Goal: Task Accomplishment & Management: Manage account settings

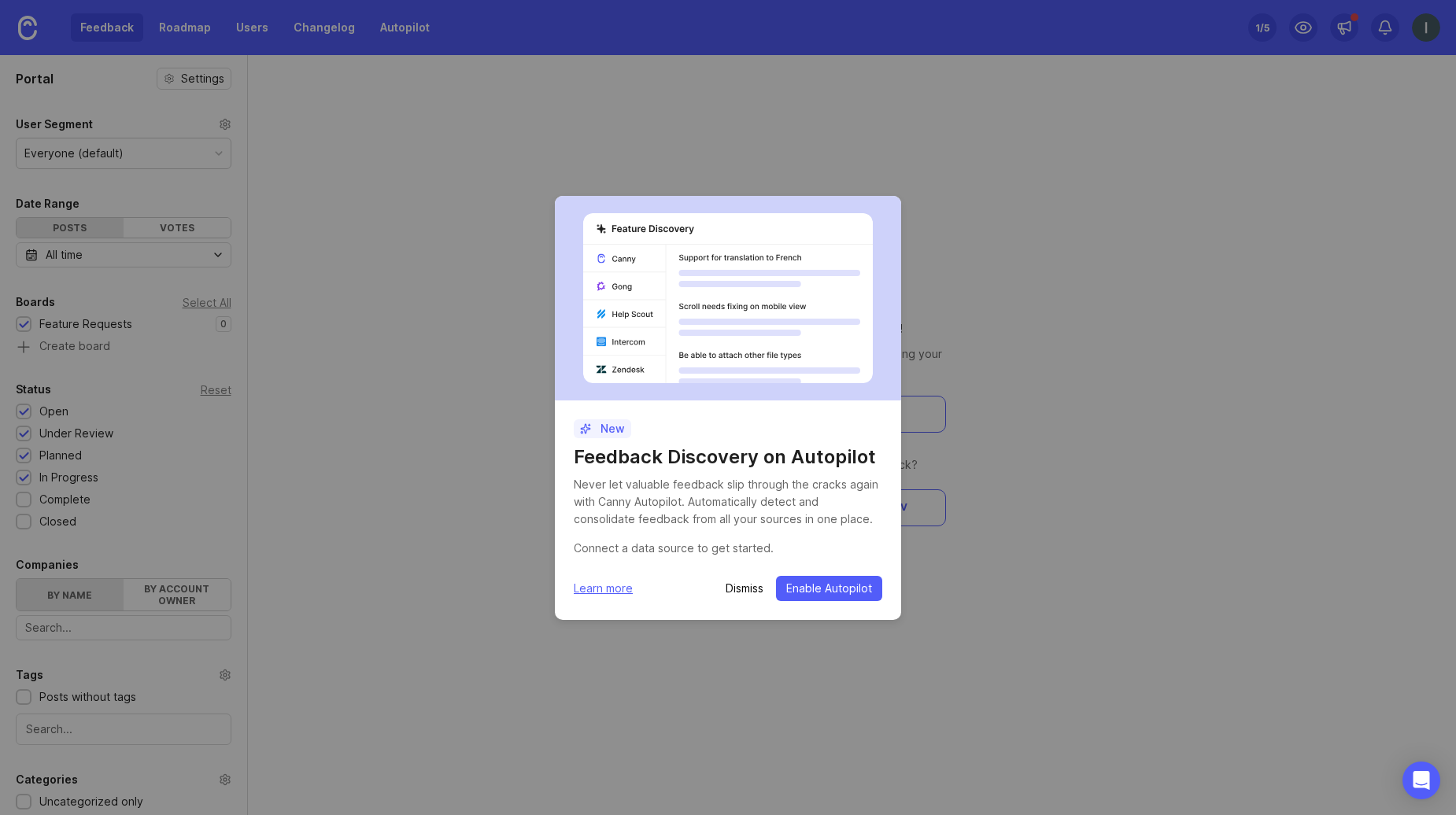
click at [747, 585] on p "Dismiss" at bounding box center [745, 589] width 38 height 16
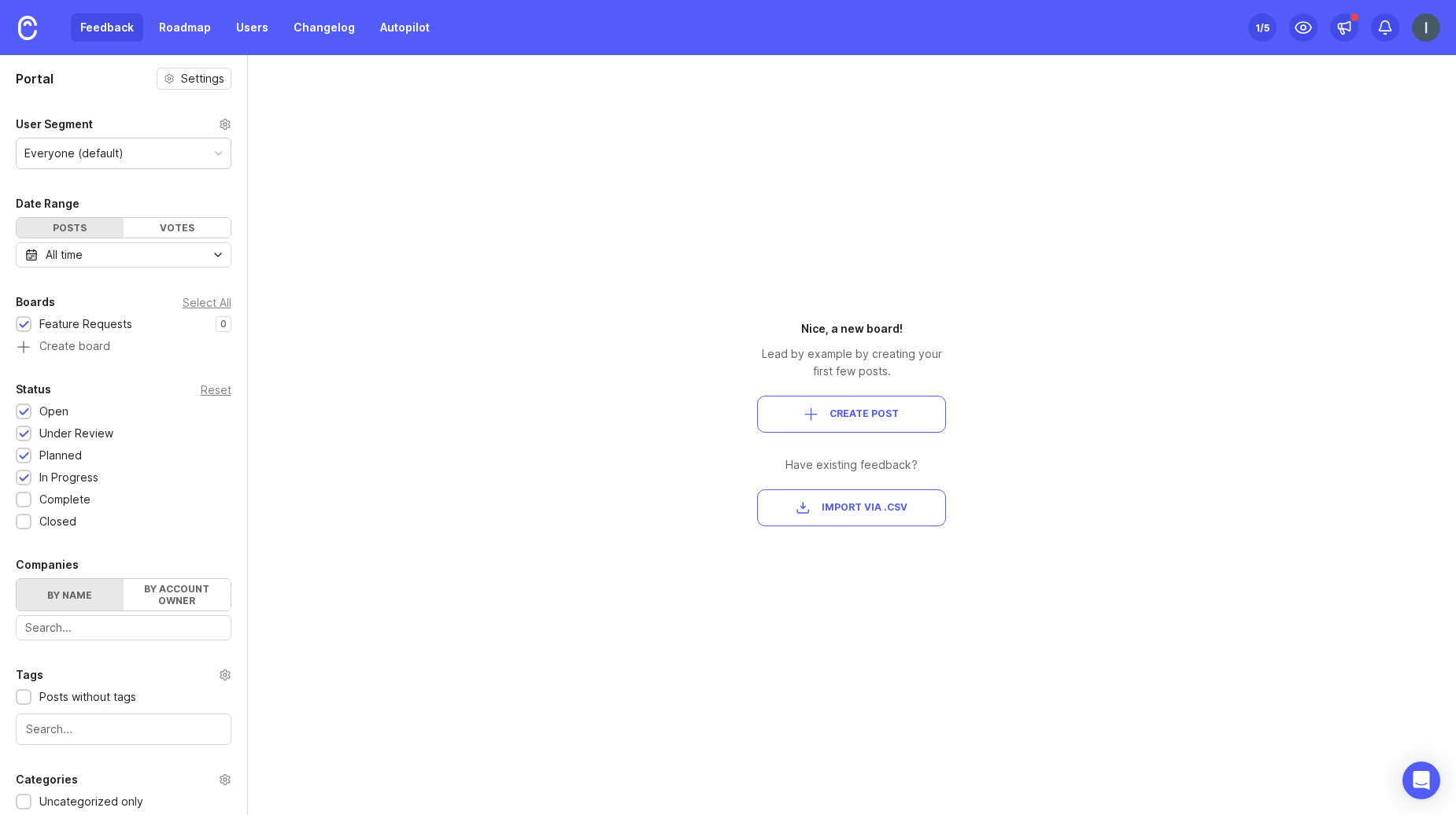
click at [1429, 35] on img at bounding box center [1427, 28] width 29 height 28
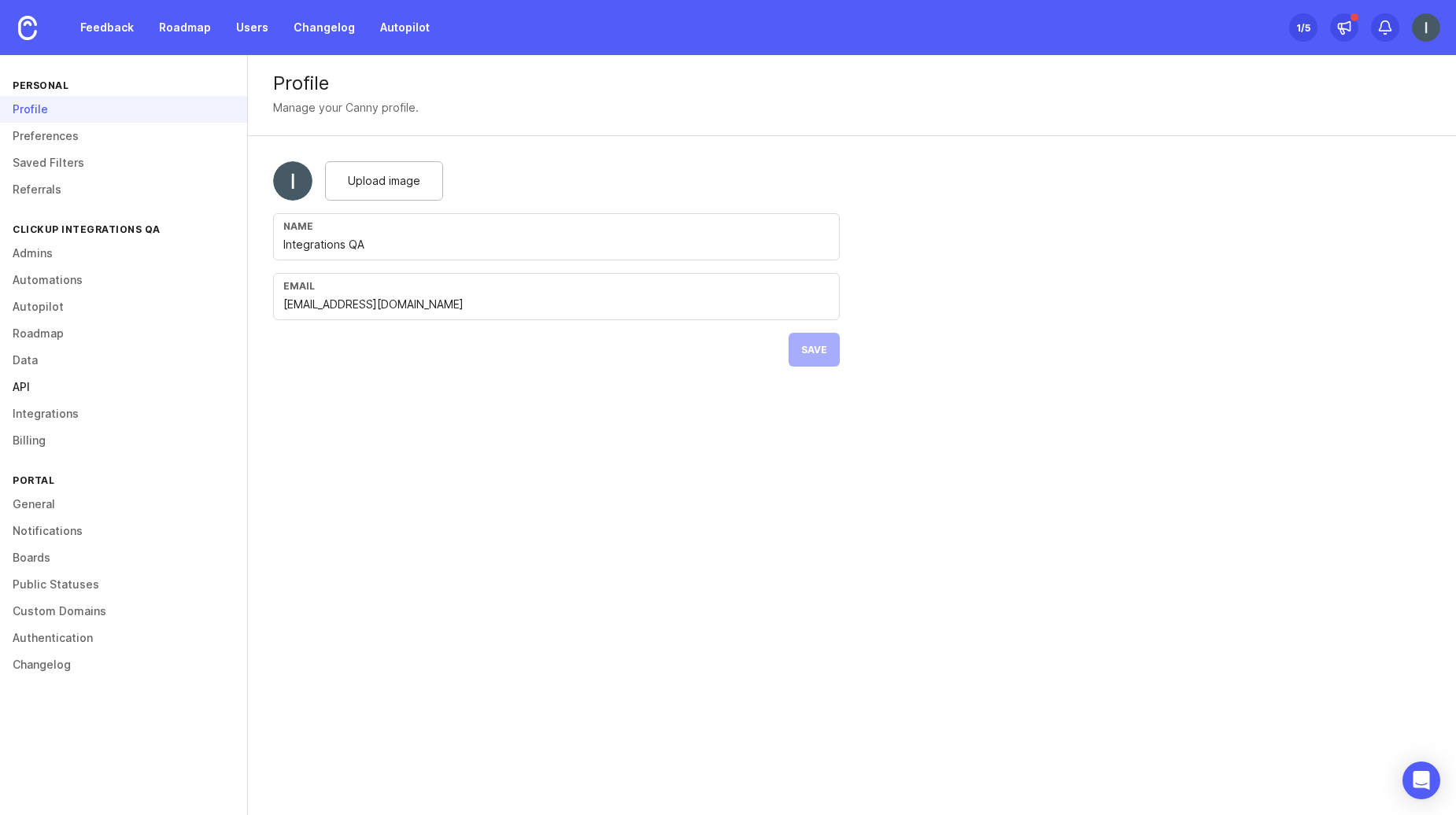
click at [67, 381] on link "API" at bounding box center [124, 387] width 247 height 27
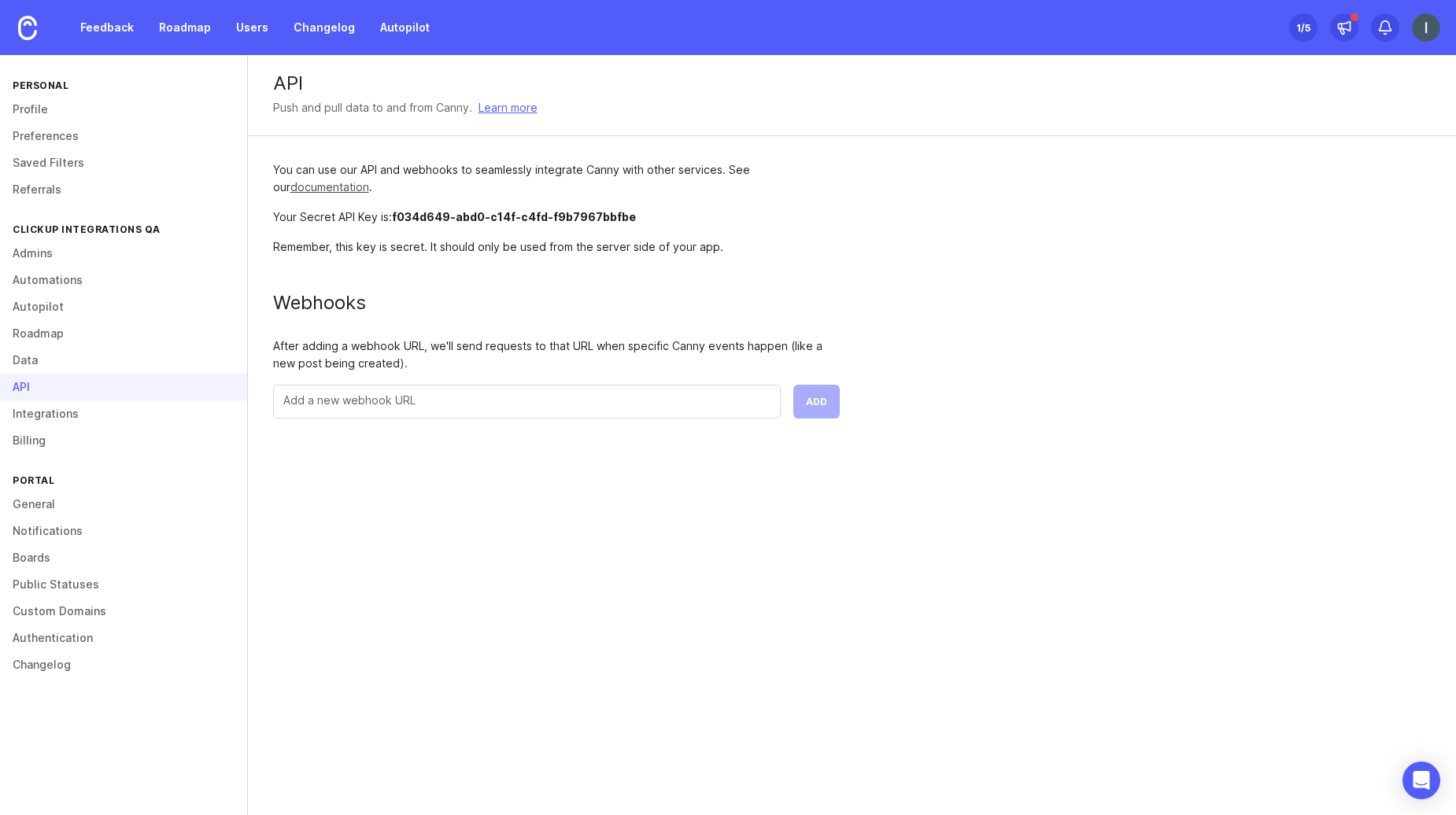
click at [359, 192] on link "documentation" at bounding box center [329, 187] width 78 height 13
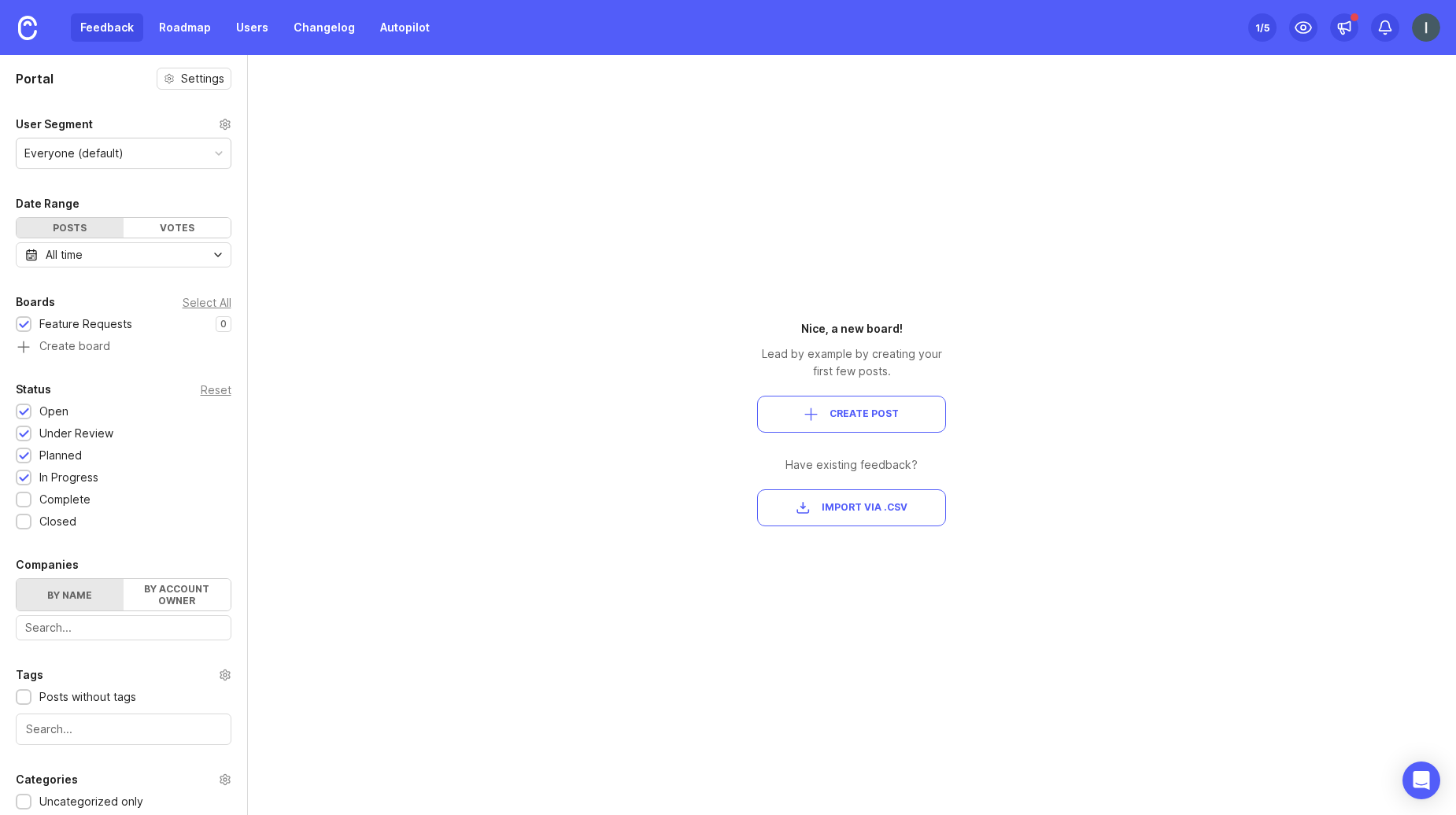
click at [1437, 22] on img at bounding box center [1427, 28] width 29 height 28
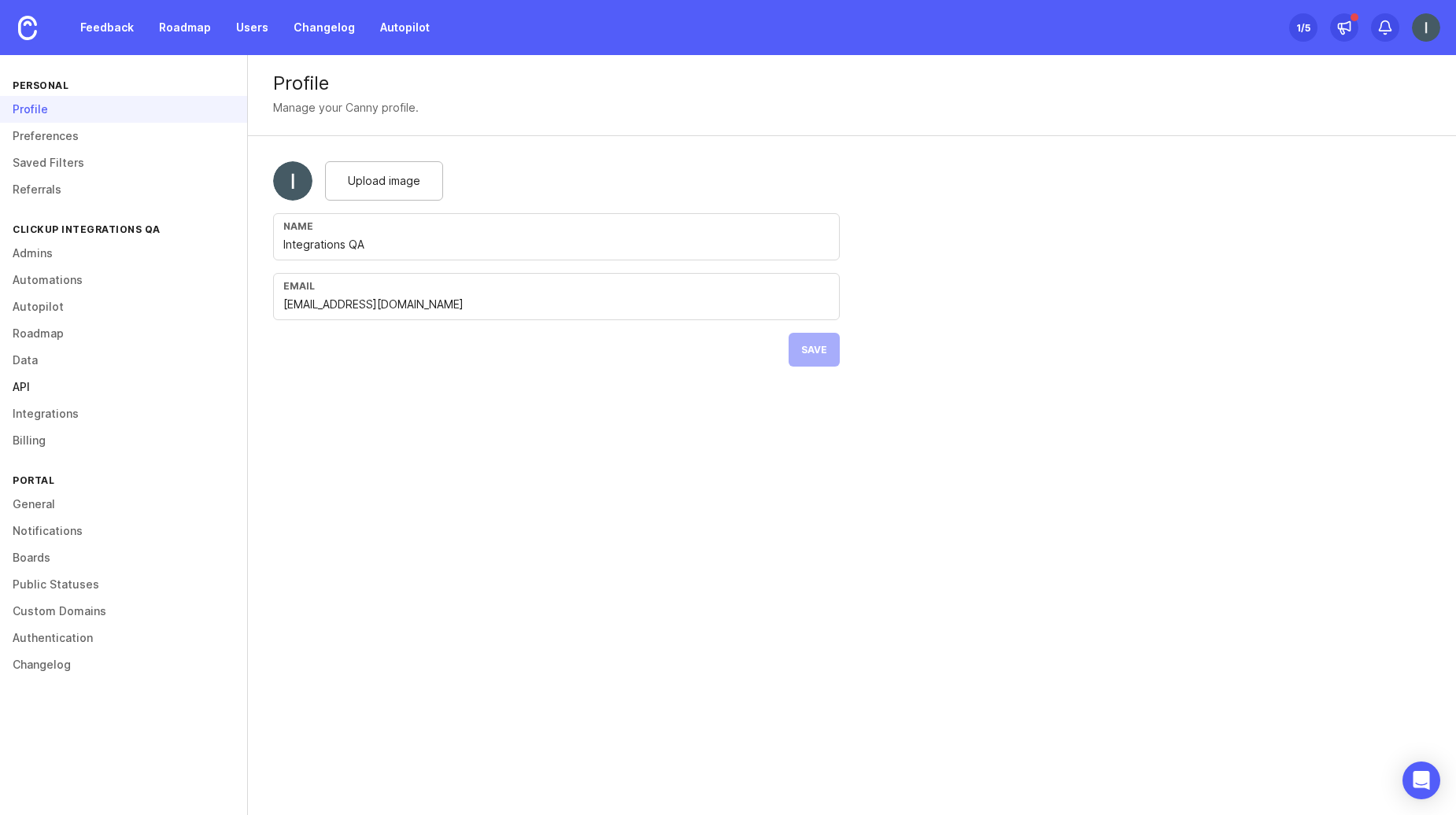
click at [38, 389] on link "API" at bounding box center [124, 387] width 247 height 27
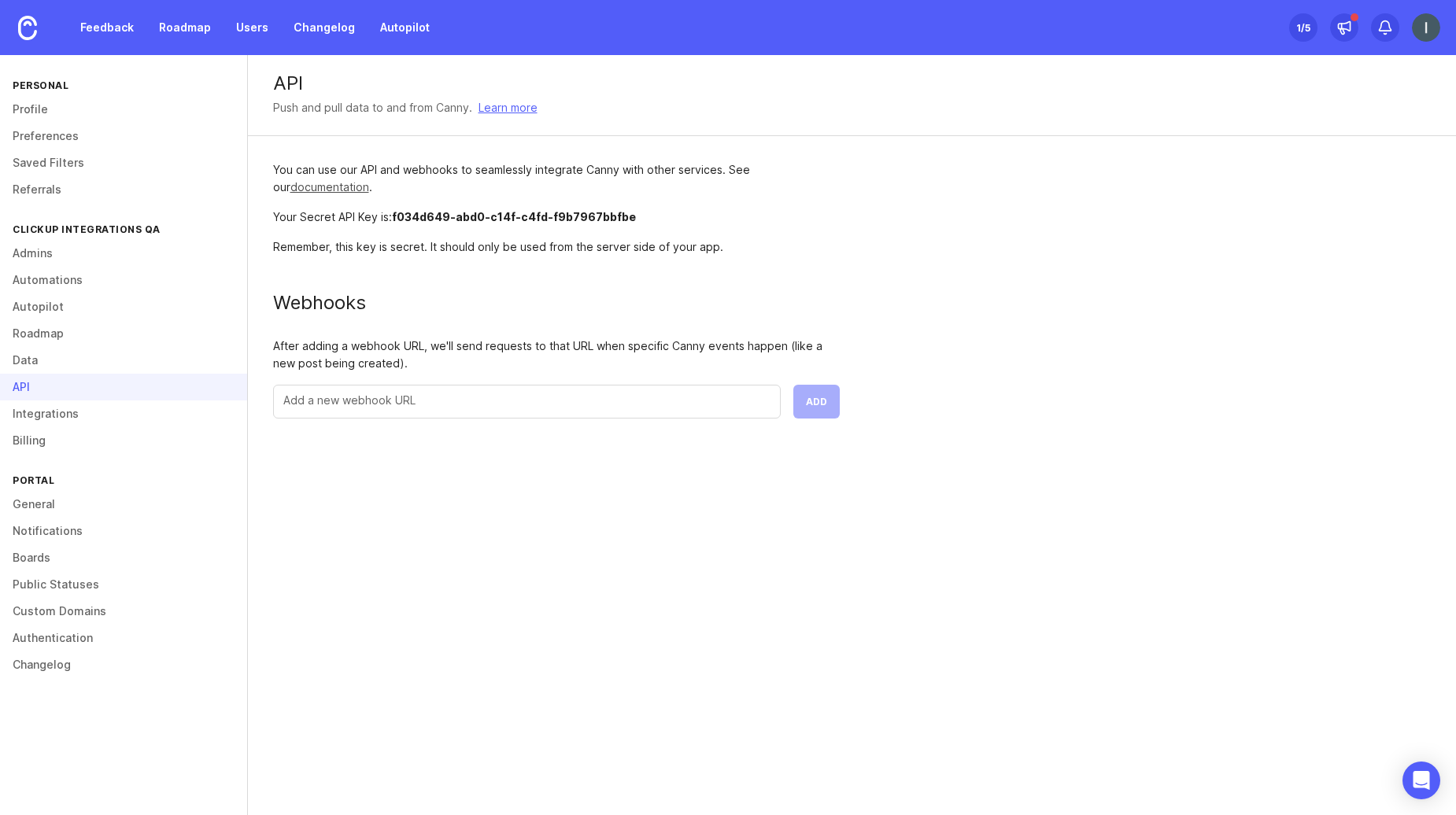
click at [337, 186] on link "documentation" at bounding box center [329, 187] width 78 height 13
click at [59, 250] on link "Admins" at bounding box center [124, 253] width 247 height 27
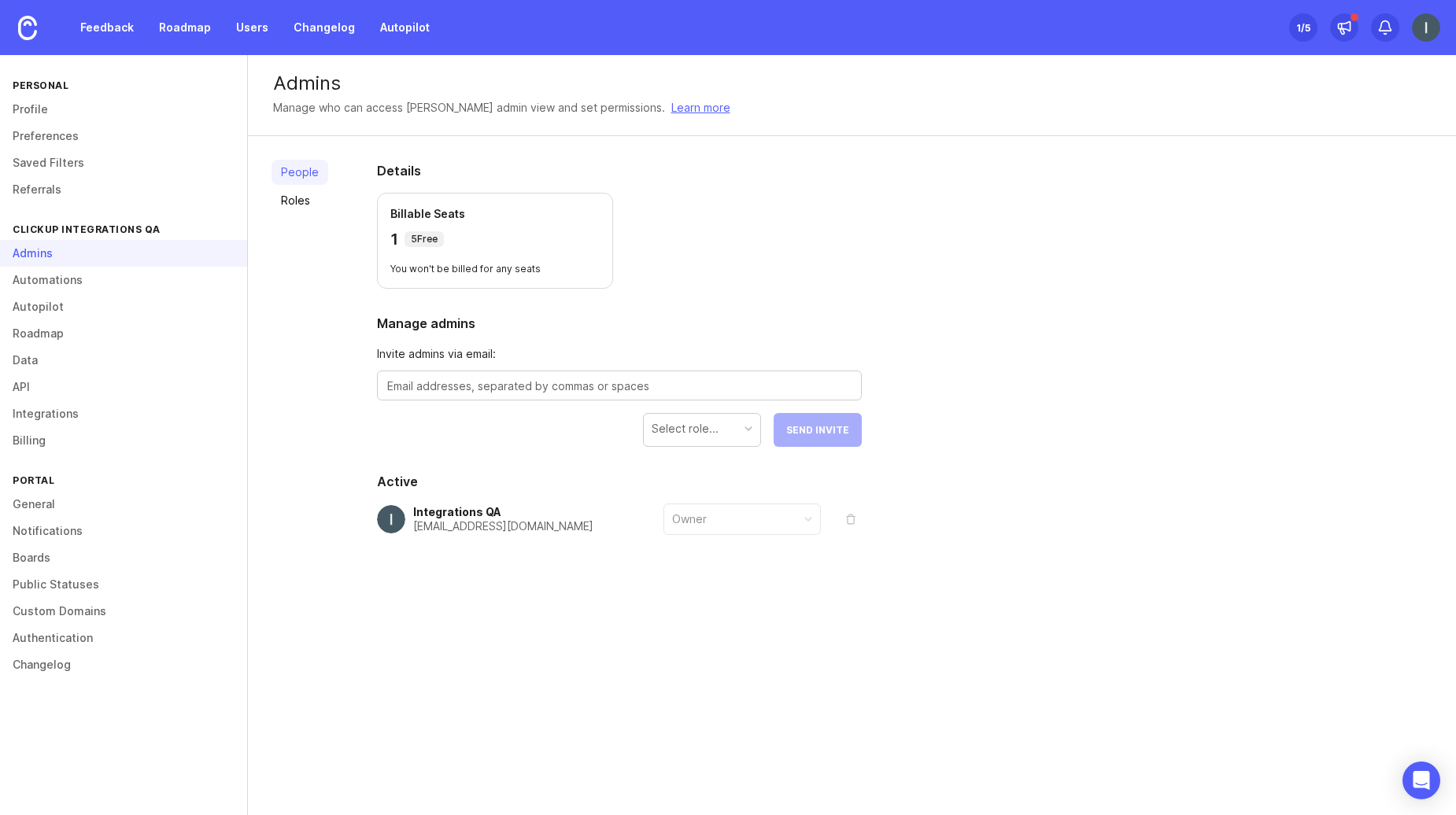
click at [471, 506] on div "Integrations QA" at bounding box center [504, 512] width 181 height 11
click at [314, 174] on link "People" at bounding box center [300, 172] width 57 height 25
click at [51, 112] on link "Profile" at bounding box center [124, 109] width 247 height 27
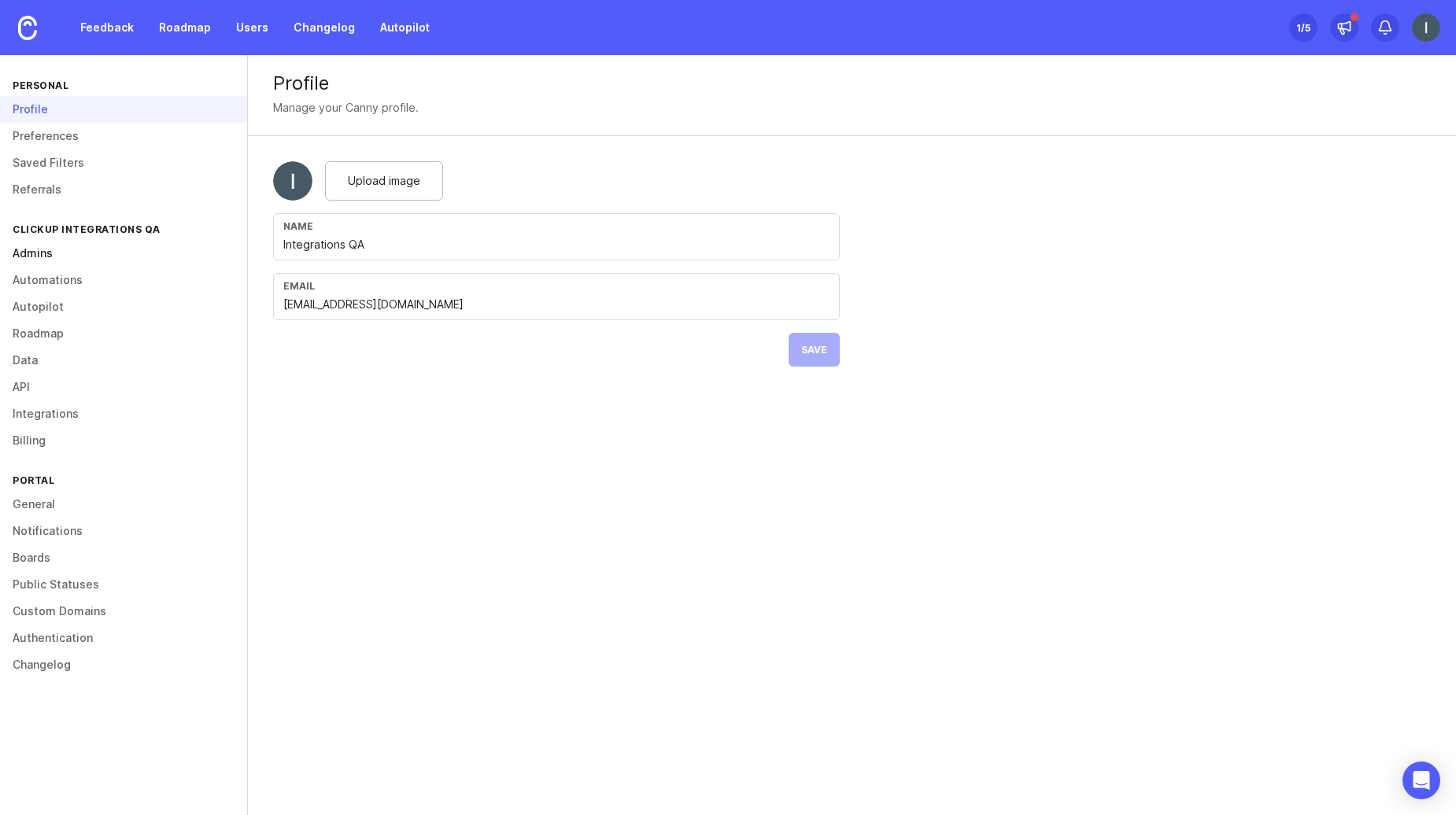
click at [52, 254] on link "Admins" at bounding box center [124, 253] width 247 height 27
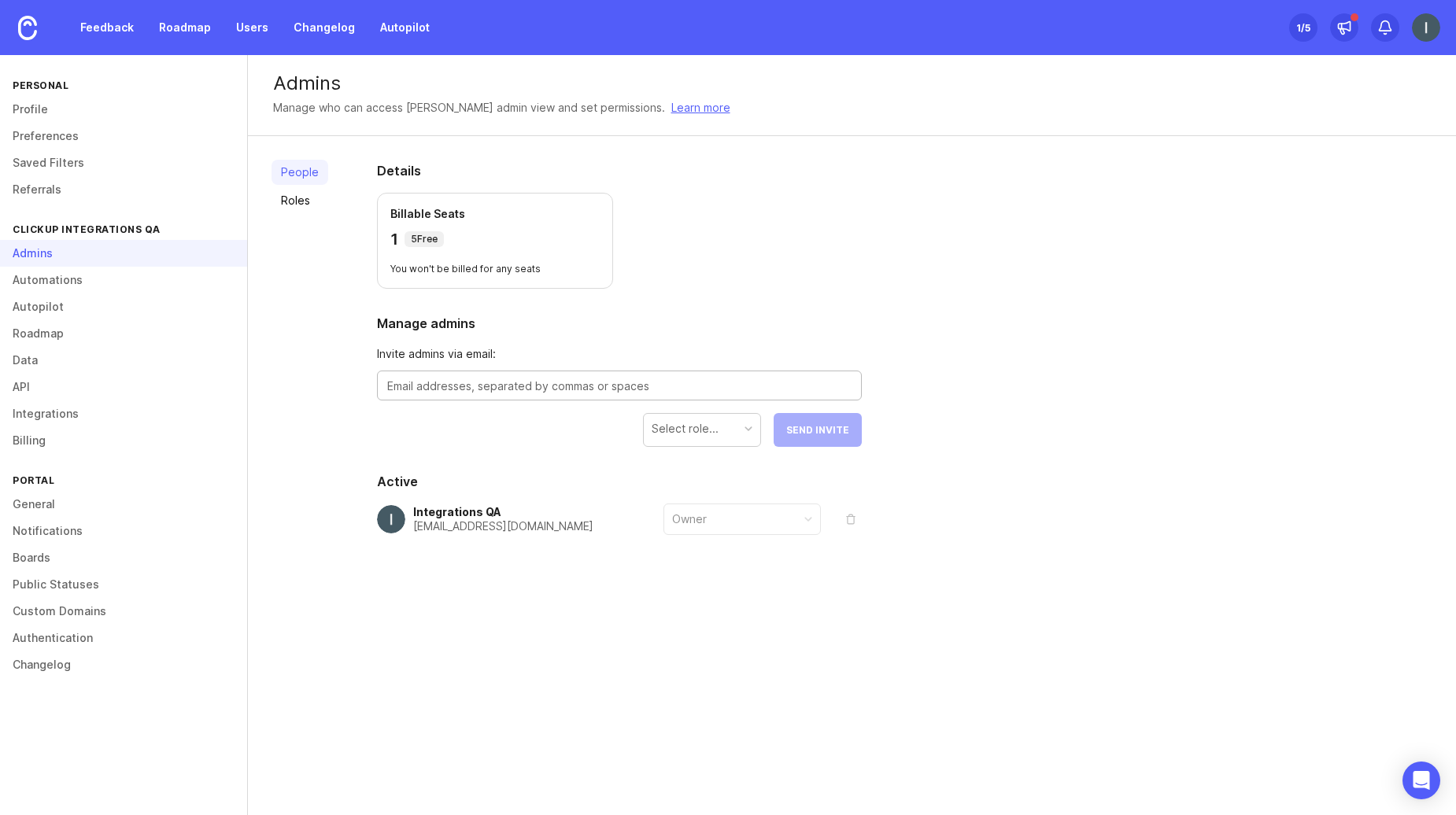
click at [496, 388] on textarea at bounding box center [619, 386] width 465 height 17
click at [527, 529] on div "[EMAIL_ADDRESS][DOMAIN_NAME]" at bounding box center [504, 526] width 181 height 11
click at [457, 508] on div "Integrations QA" at bounding box center [504, 512] width 181 height 11
click at [80, 257] on div "Admins" at bounding box center [124, 253] width 247 height 27
click at [63, 278] on link "Automations" at bounding box center [124, 280] width 247 height 27
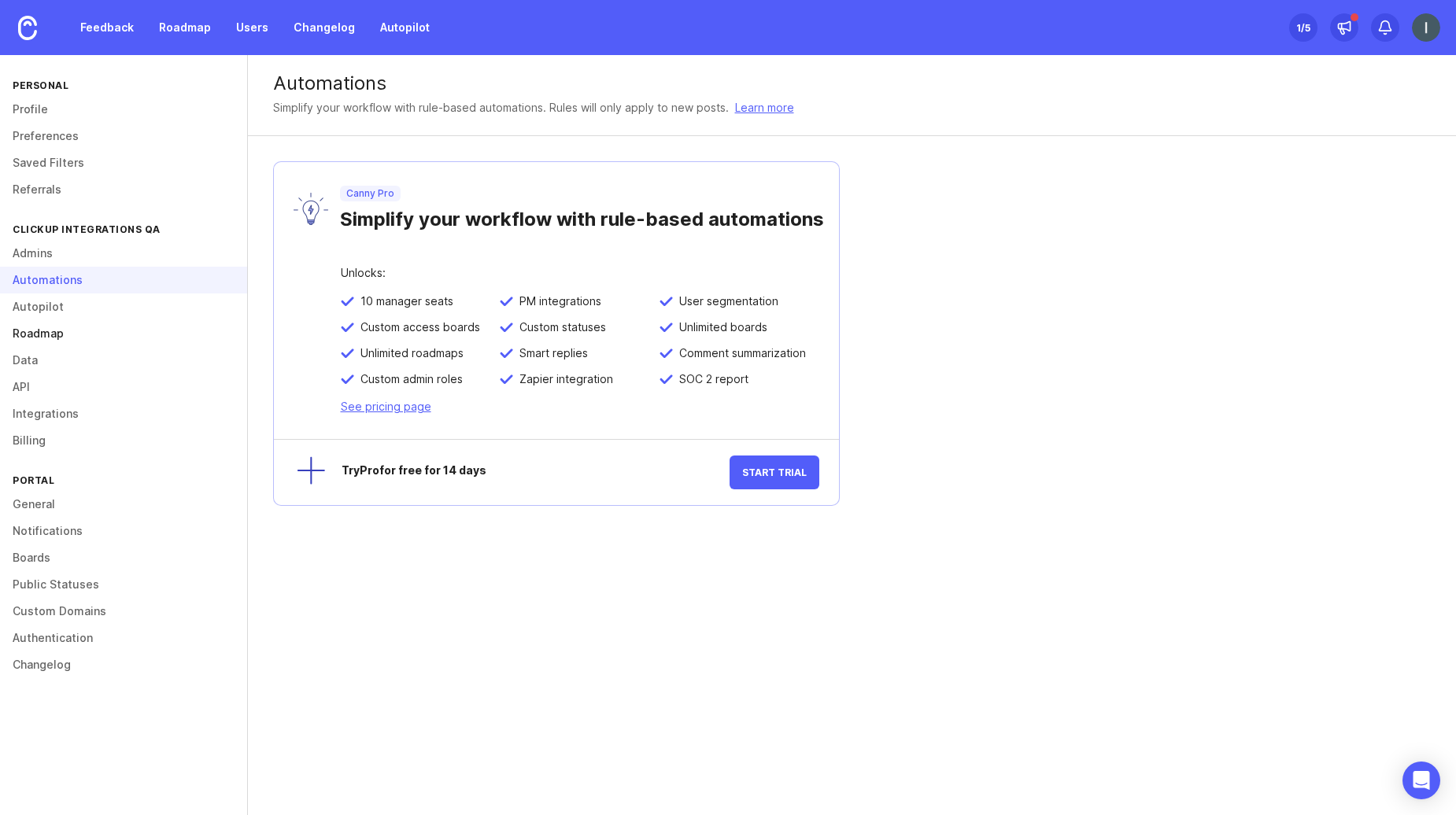
click at [47, 335] on link "Roadmap" at bounding box center [124, 334] width 247 height 27
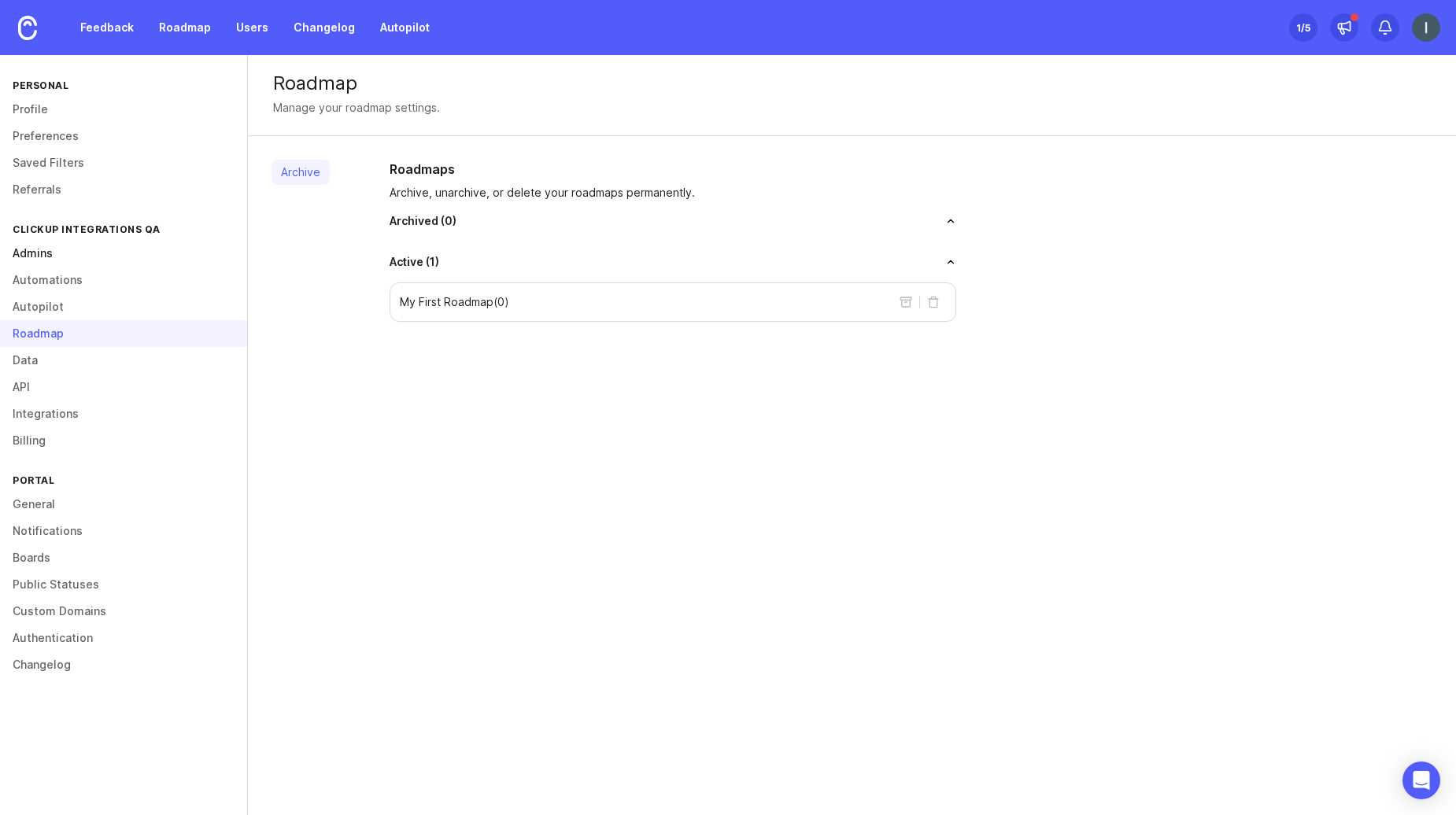
click at [52, 261] on link "Admins" at bounding box center [124, 253] width 247 height 27
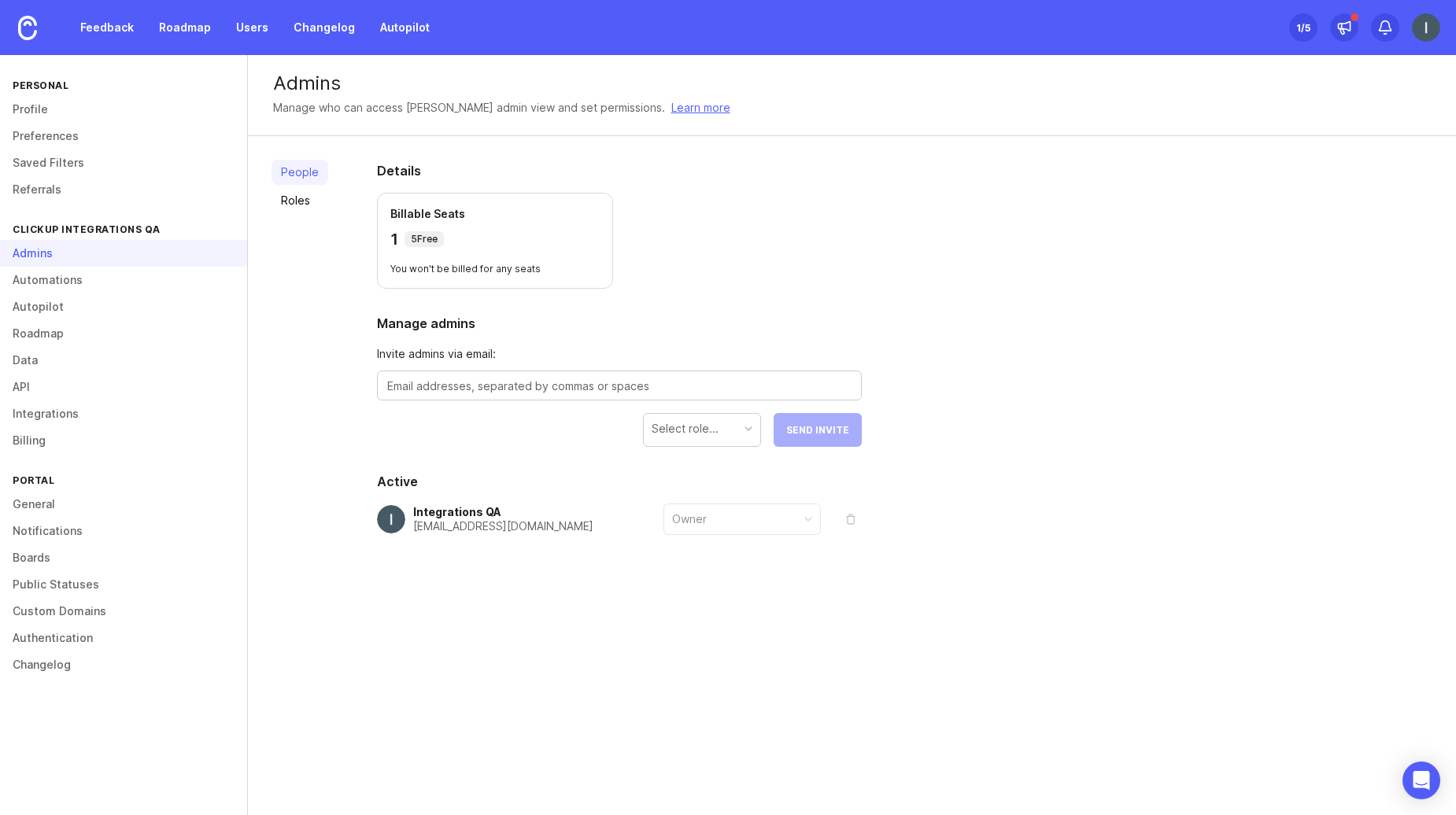
click at [1431, 36] on img at bounding box center [1427, 28] width 29 height 28
click at [575, 385] on textarea at bounding box center [619, 386] width 465 height 17
paste textarea "[EMAIL_ADDRESS][DOMAIN_NAME]"
type textarea "[EMAIL_ADDRESS][DOMAIN_NAME]"
click at [695, 430] on div "Select role..." at bounding box center [685, 429] width 67 height 17
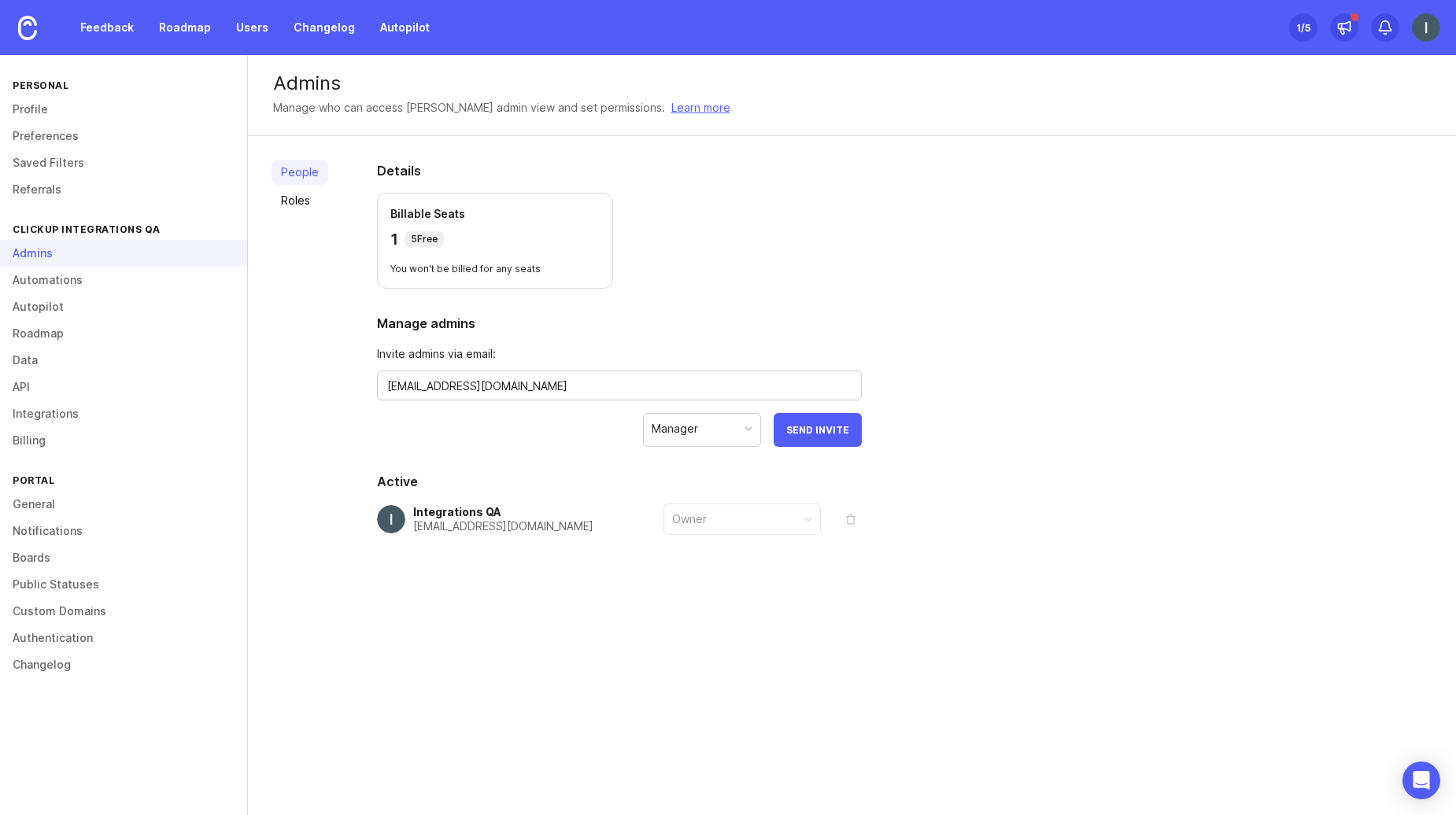
click at [283, 187] on div "People Roles" at bounding box center [300, 386] width 57 height 453
click at [287, 191] on link "Roles" at bounding box center [300, 201] width 57 height 25
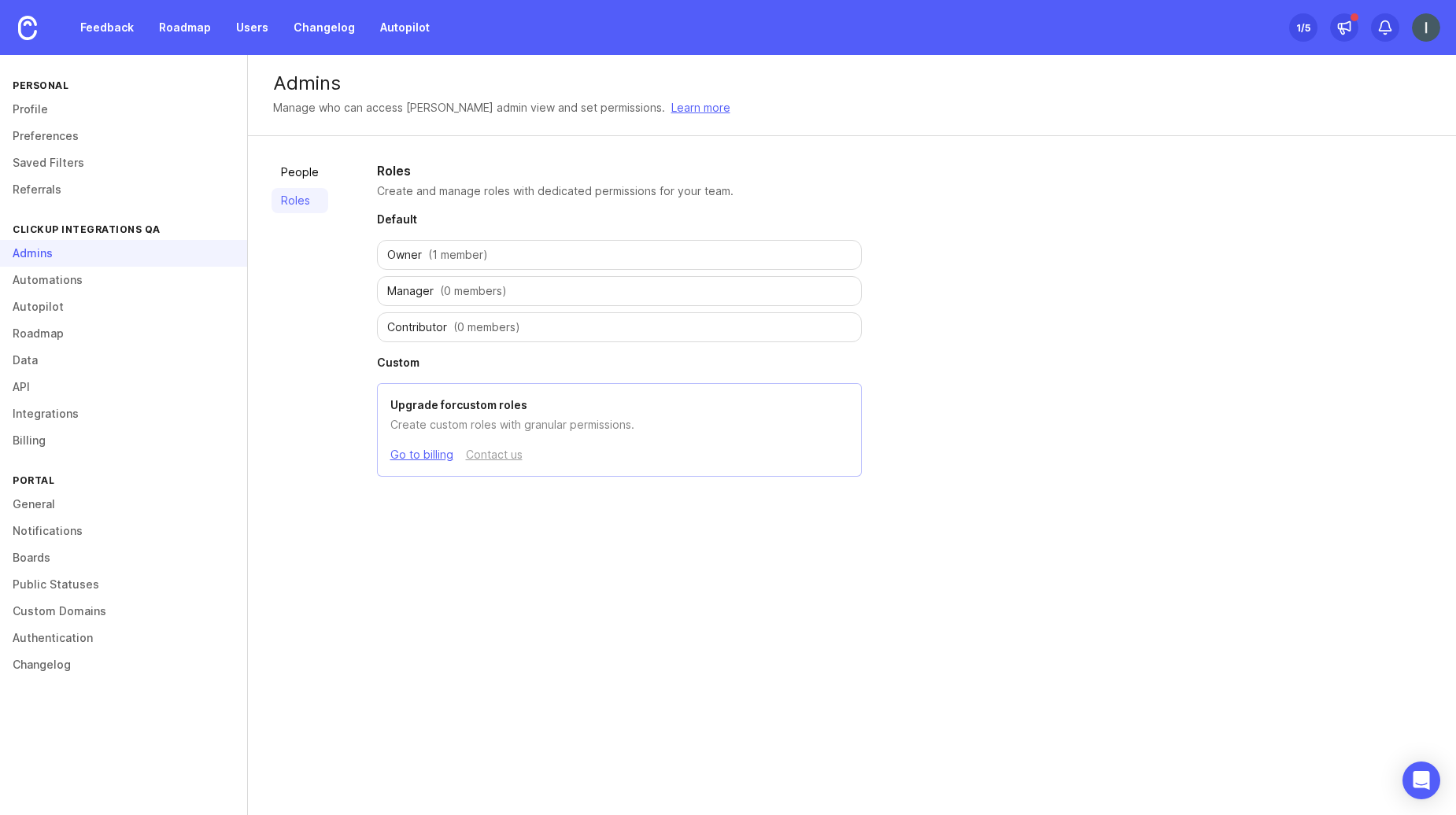
click at [444, 249] on span "(1 member)" at bounding box center [458, 255] width 60 height 16
click at [295, 166] on link "People" at bounding box center [300, 172] width 57 height 25
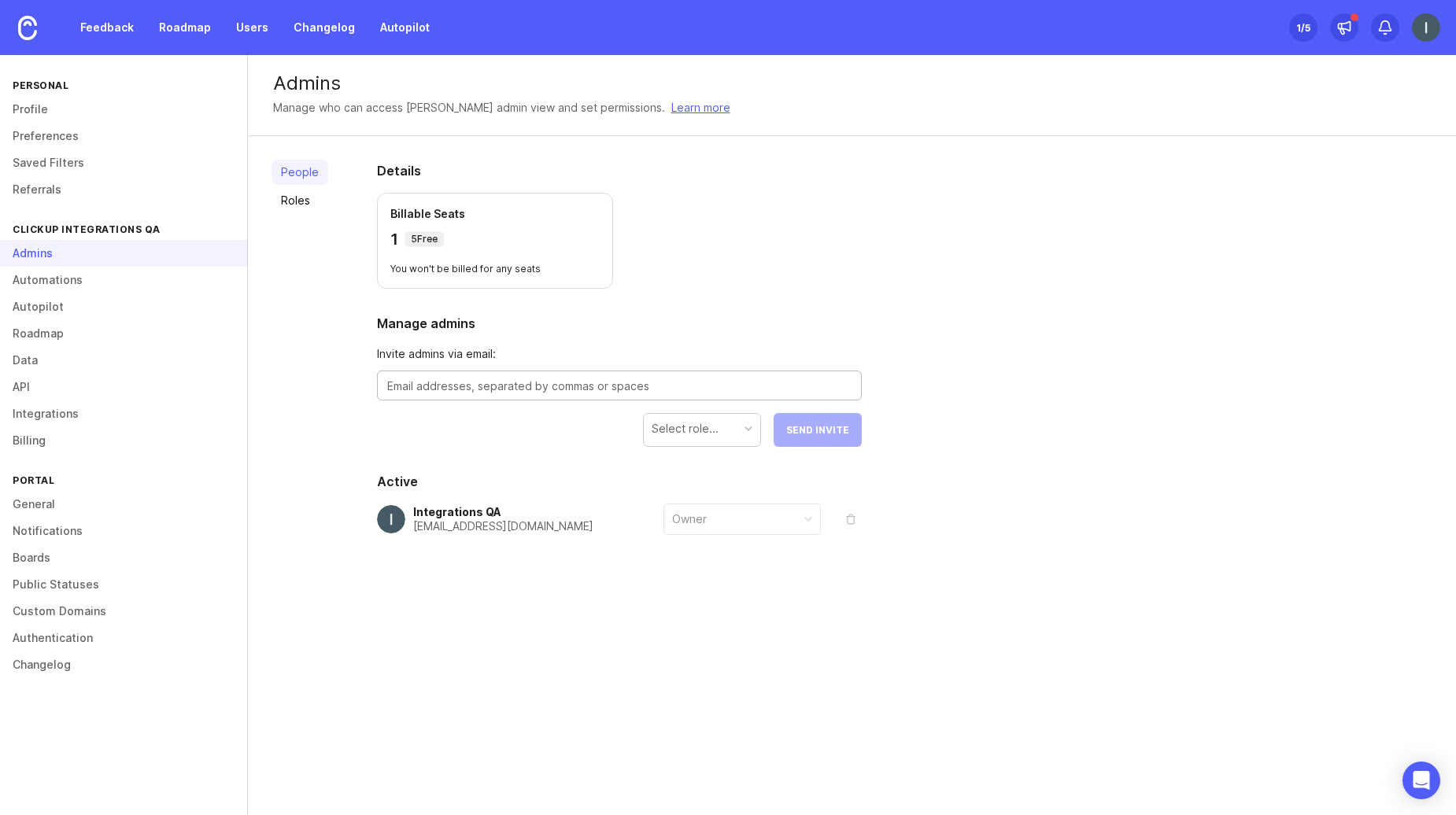
click at [682, 387] on textarea at bounding box center [619, 386] width 465 height 17
click at [704, 443] on div "Select role..." at bounding box center [701, 429] width 116 height 30
click at [720, 396] on div at bounding box center [619, 385] width 485 height 30
paste textarea "[EMAIL_ADDRESS][DOMAIN_NAME]"
type textarea "[EMAIL_ADDRESS][DOMAIN_NAME]"
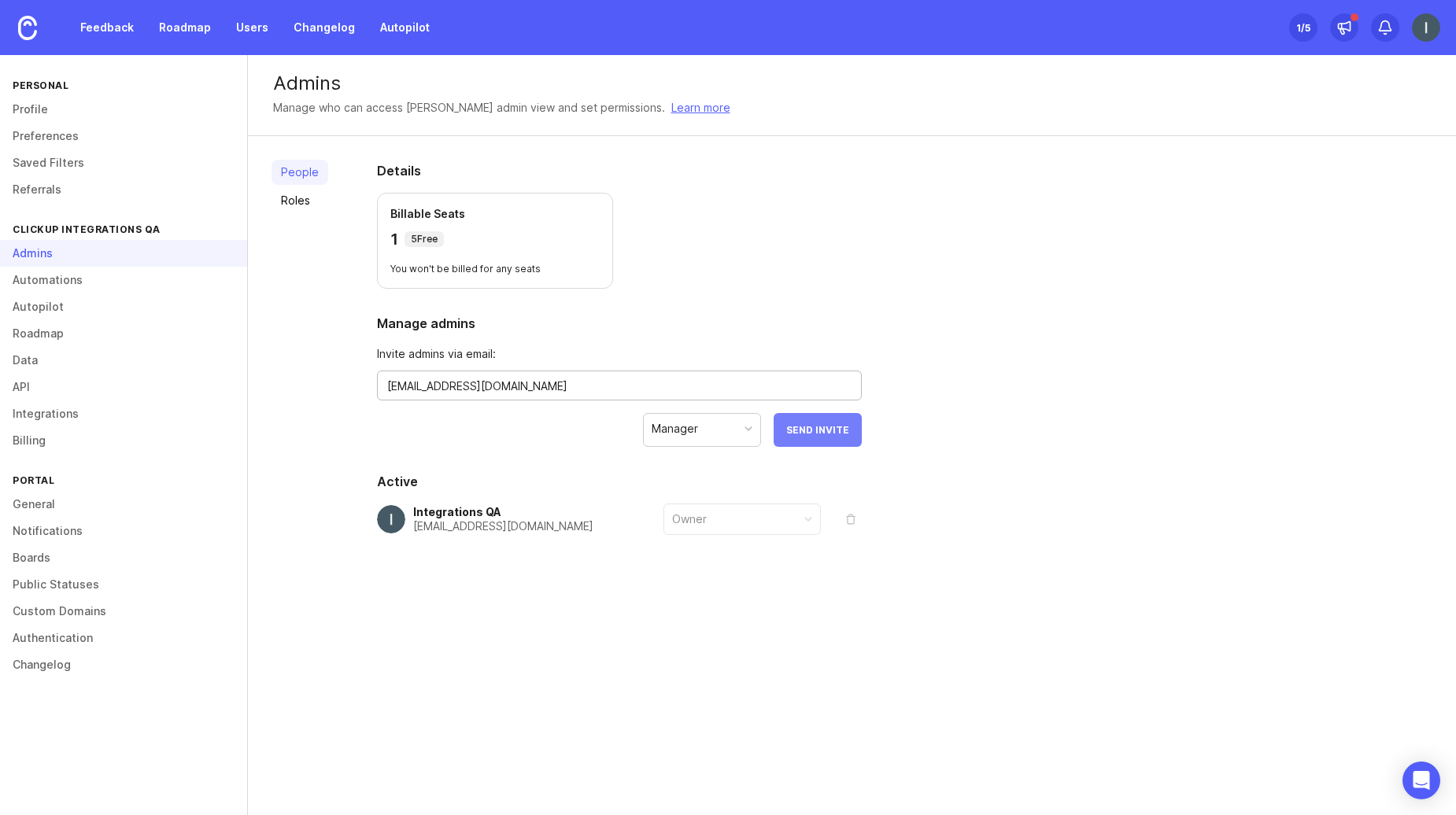
click at [815, 438] on button "Send Invite" at bounding box center [817, 430] width 88 height 34
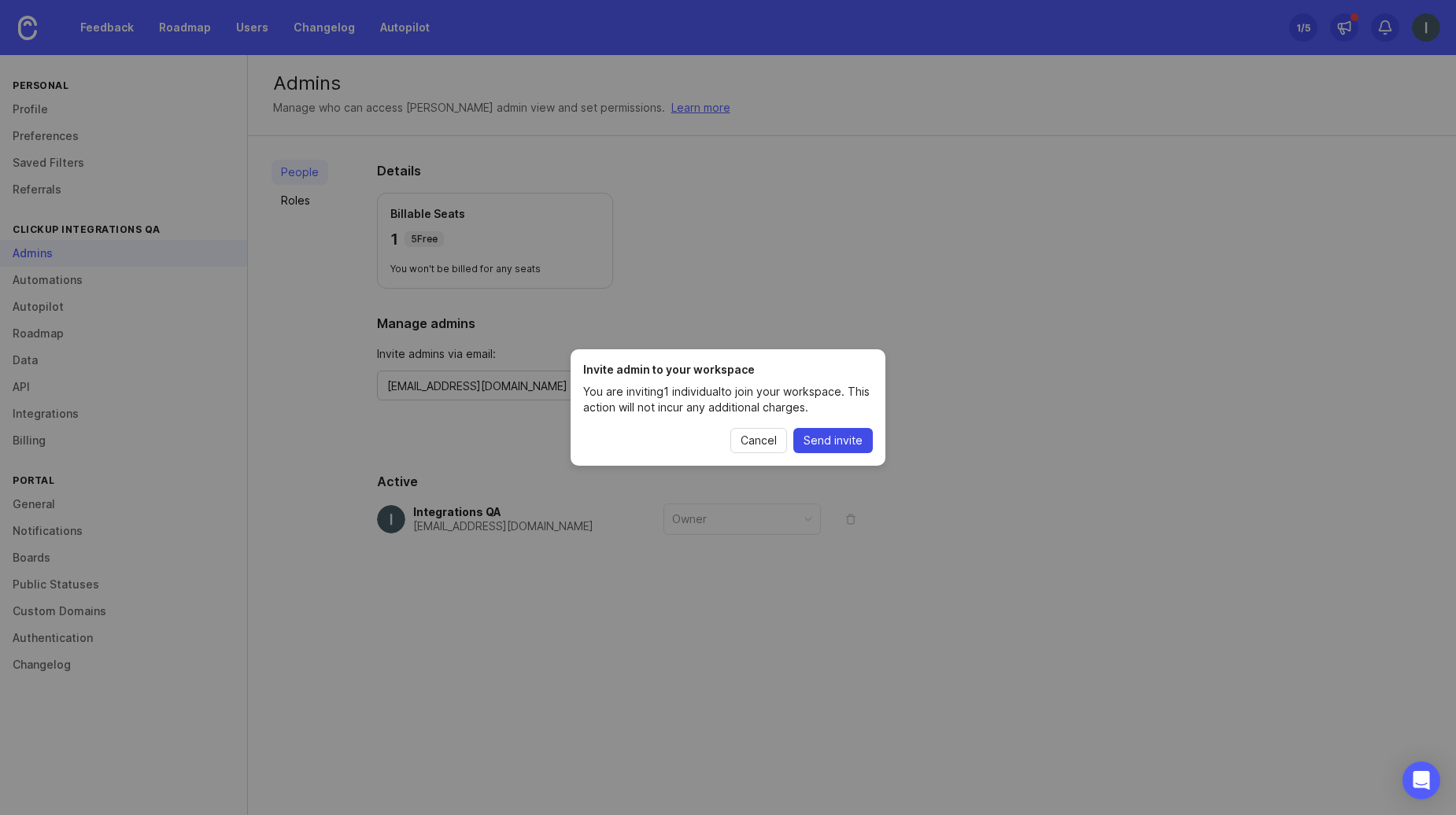
click at [823, 438] on span "Send invite" at bounding box center [833, 441] width 59 height 16
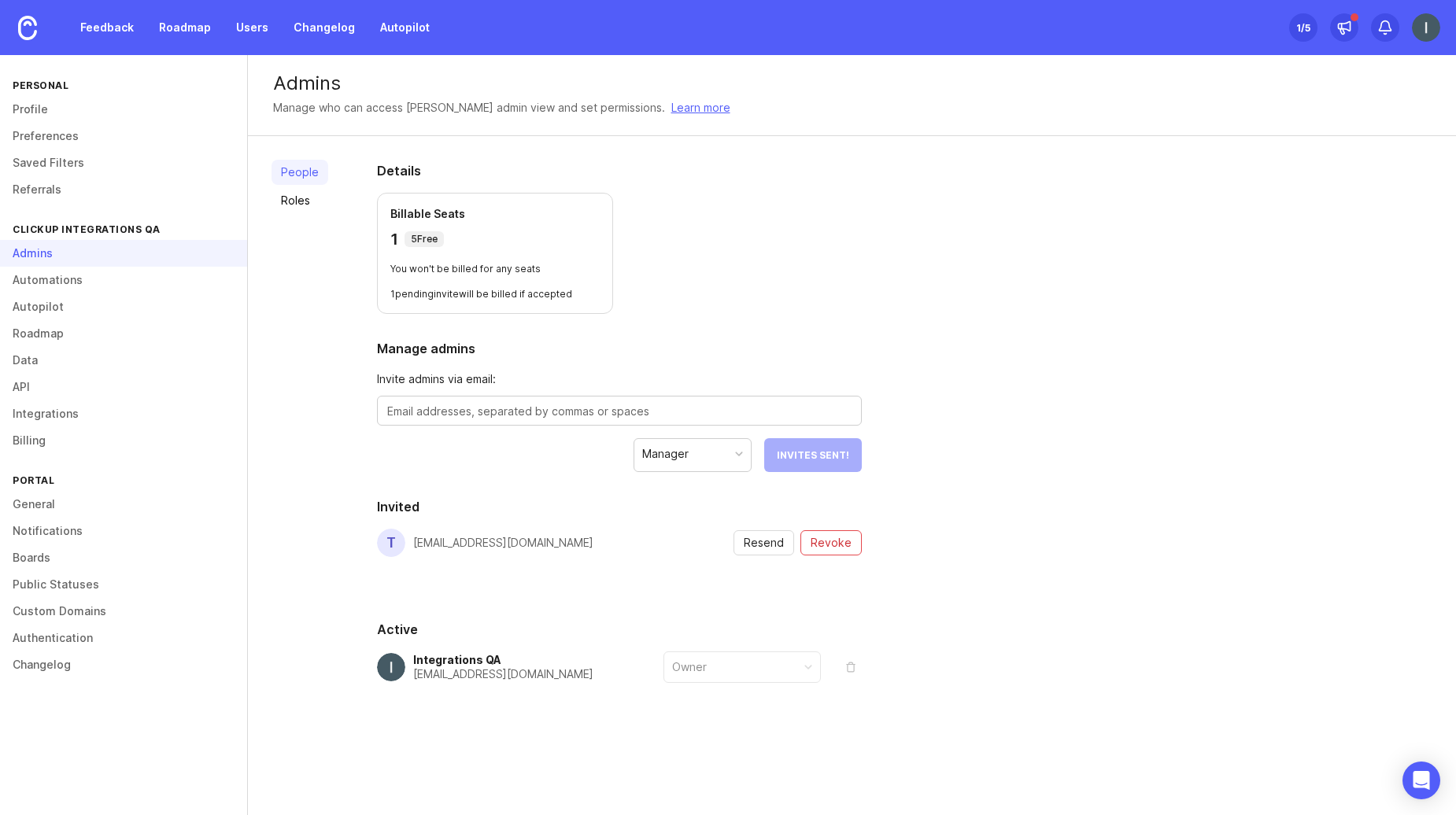
click at [1416, 21] on img at bounding box center [1427, 28] width 29 height 28
click at [1362, 228] on div "Logout" at bounding box center [1370, 229] width 158 height 25
